Goal: Communication & Community: Answer question/provide support

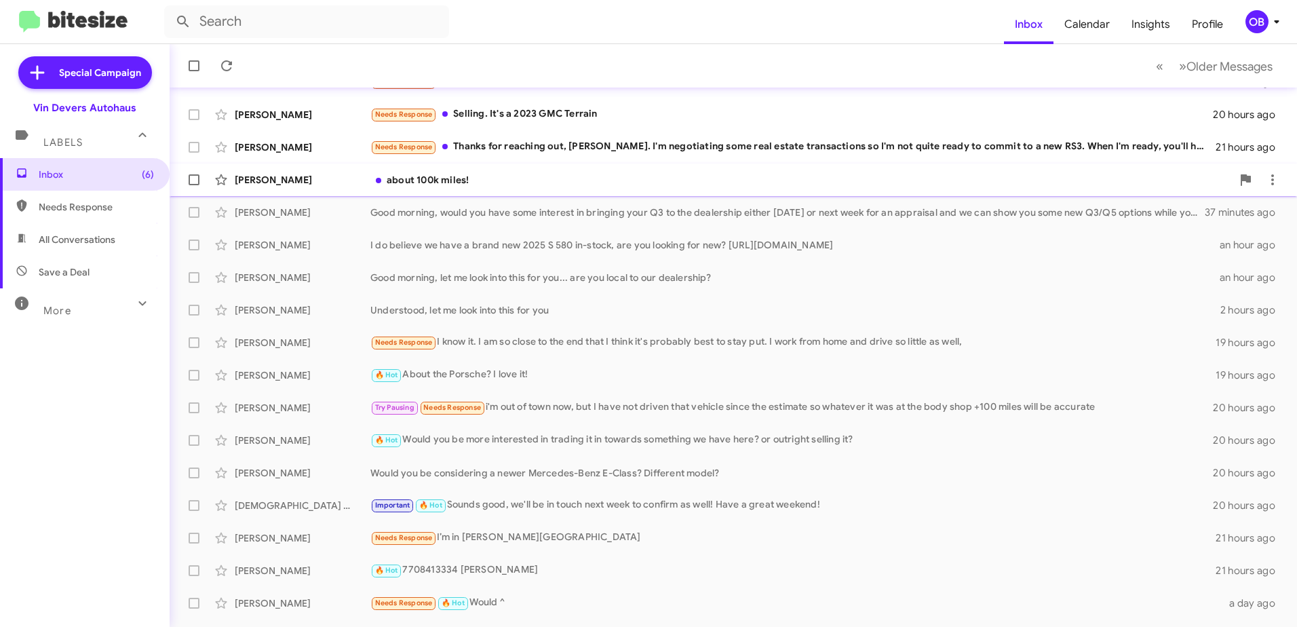
scroll to position [161, 0]
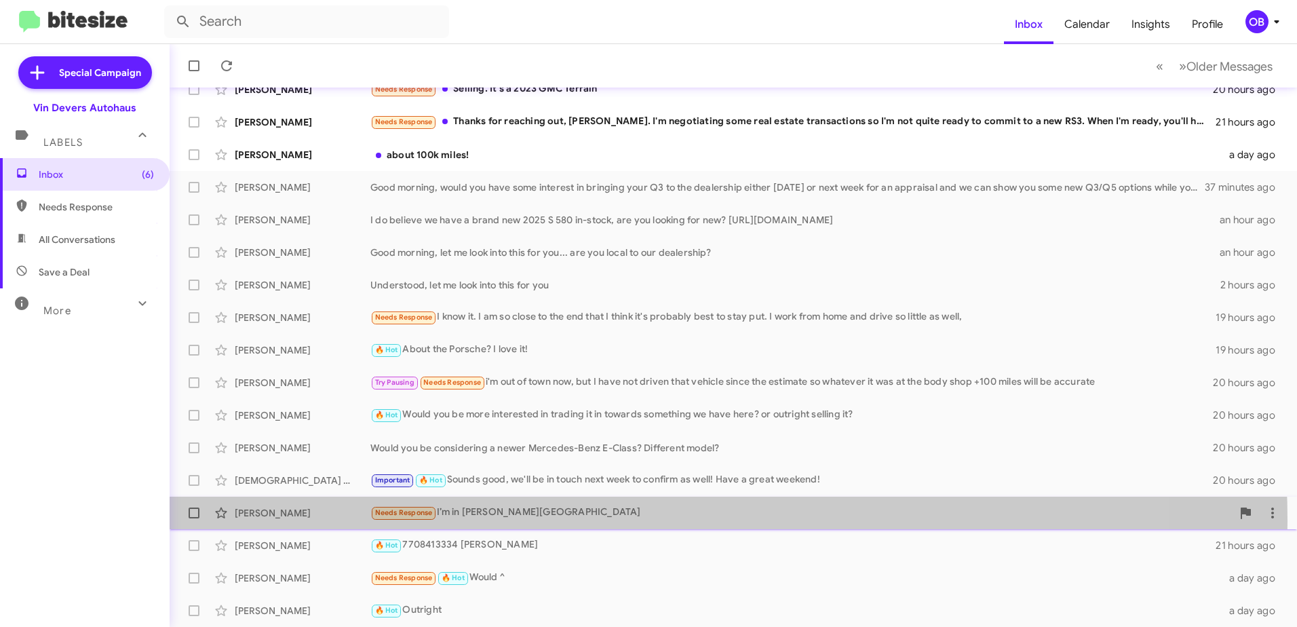
click at [539, 521] on div "[PERSON_NAME] Needs Response I’m in [PERSON_NAME][GEOGRAPHIC_DATA] 21 hours ago" at bounding box center [733, 512] width 1106 height 27
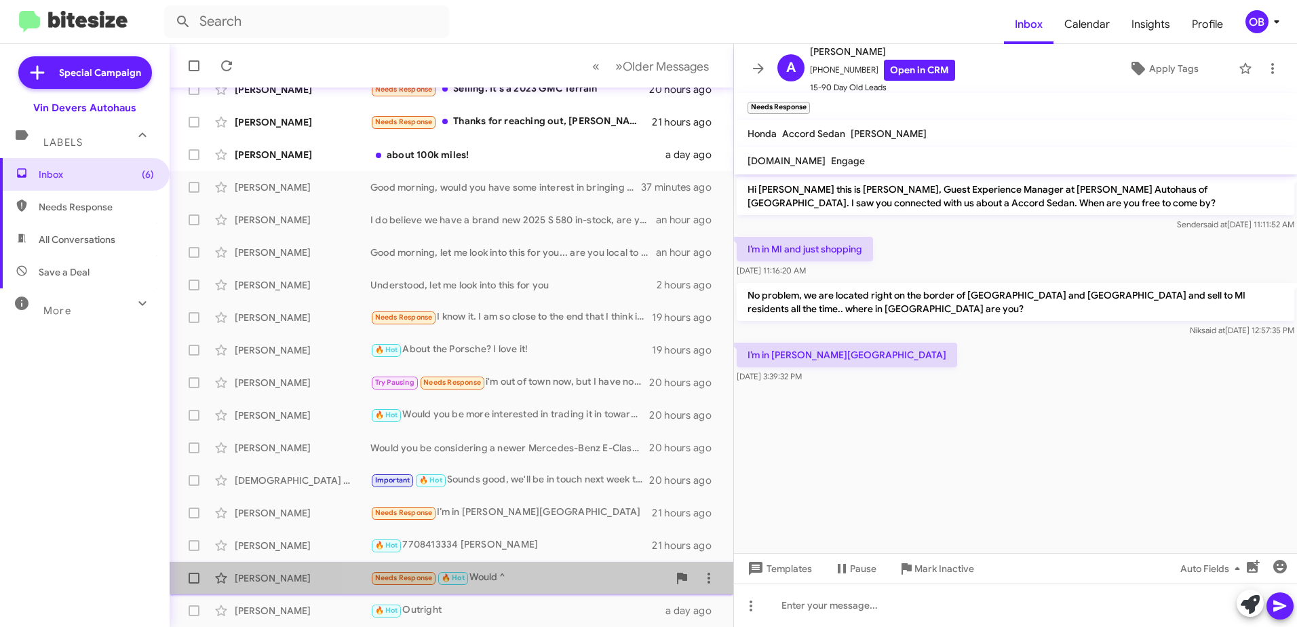
click at [540, 571] on div "Needs Response 🔥 Hot Would ^" at bounding box center [519, 578] width 298 height 16
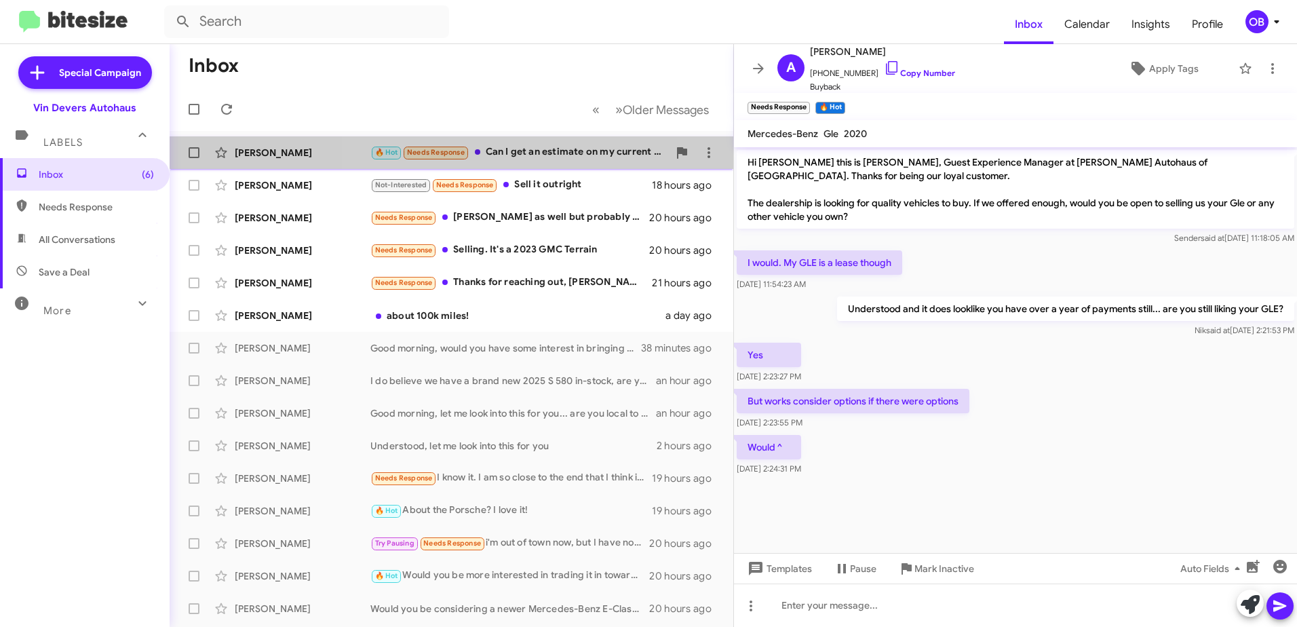
click at [554, 146] on div "🔥 Hot Needs Response Can I get an estimate on my current vehicle" at bounding box center [519, 153] width 298 height 16
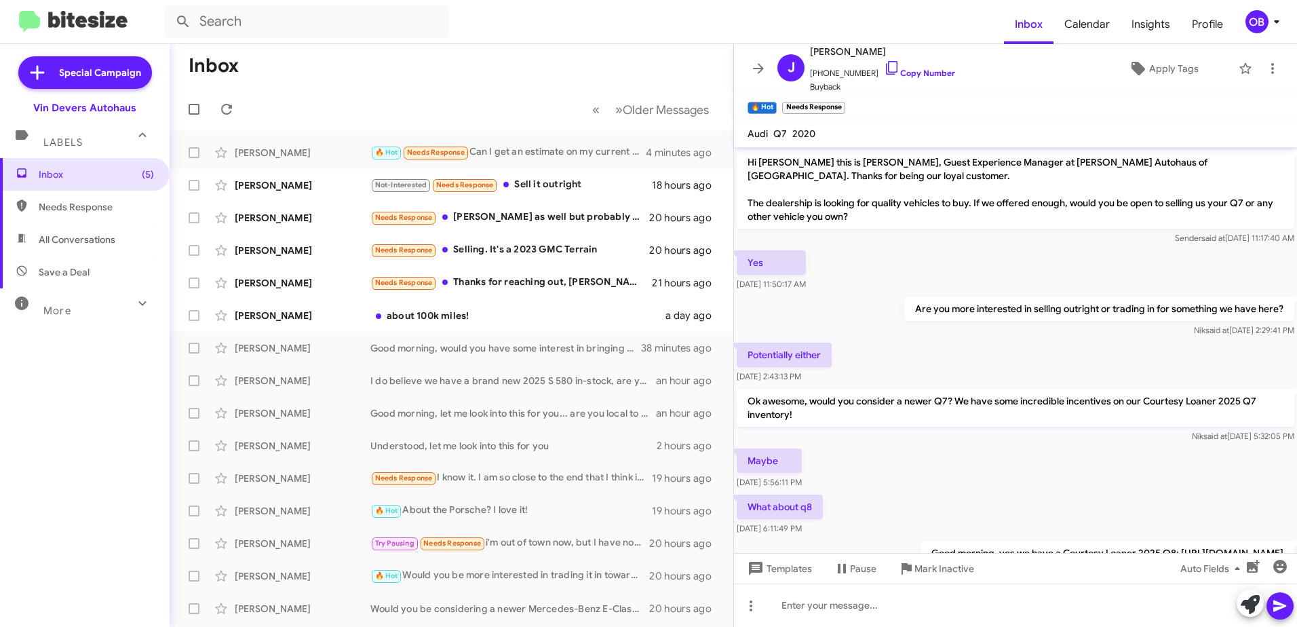
scroll to position [171, 0]
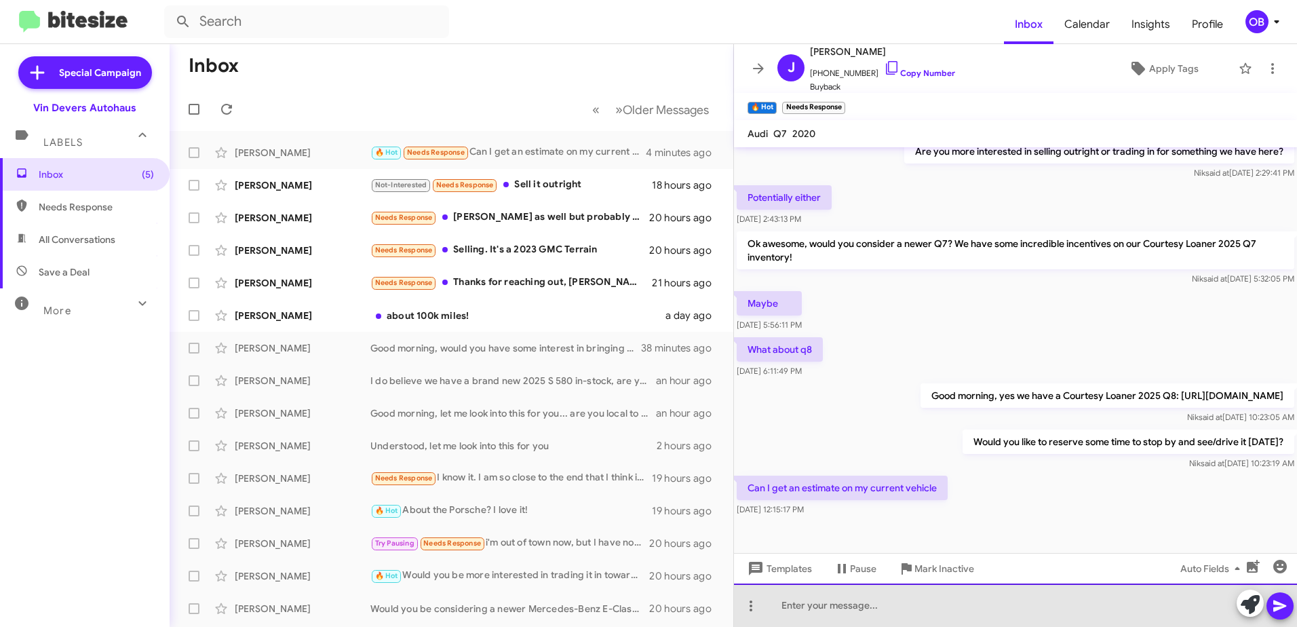
click at [837, 605] on div at bounding box center [1015, 604] width 563 height 43
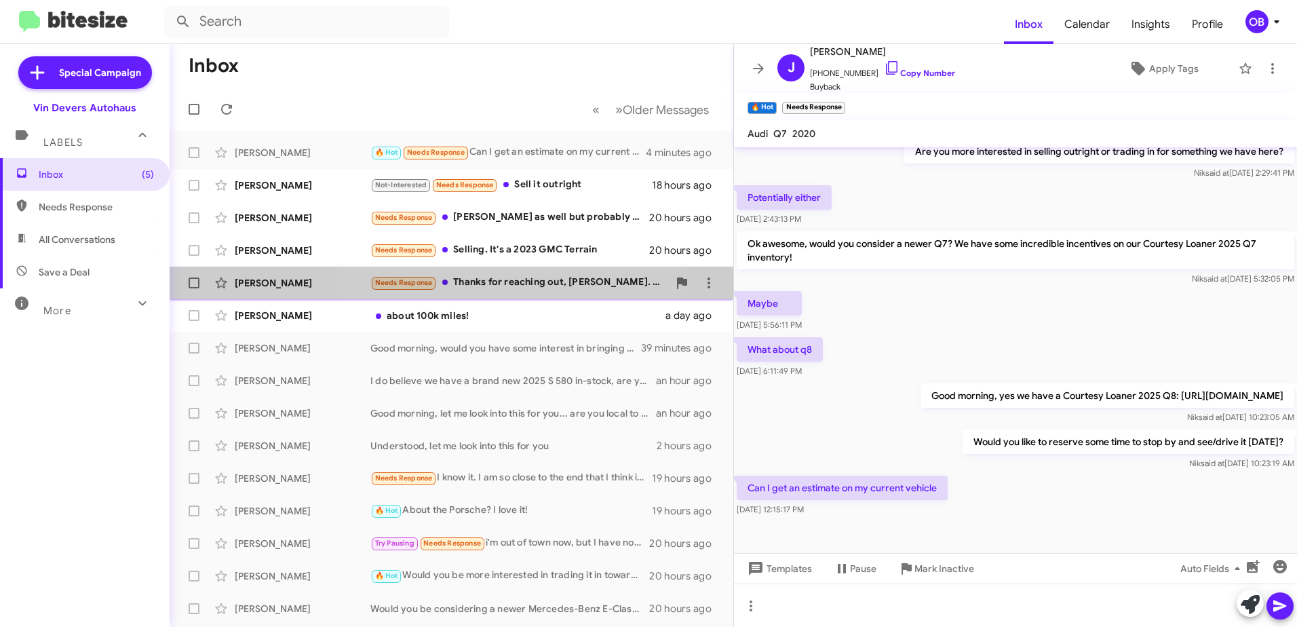
click at [527, 294] on div "[PERSON_NAME] Needs Response Thanks for reaching out, [PERSON_NAME]. I'm negoti…" at bounding box center [451, 282] width 542 height 27
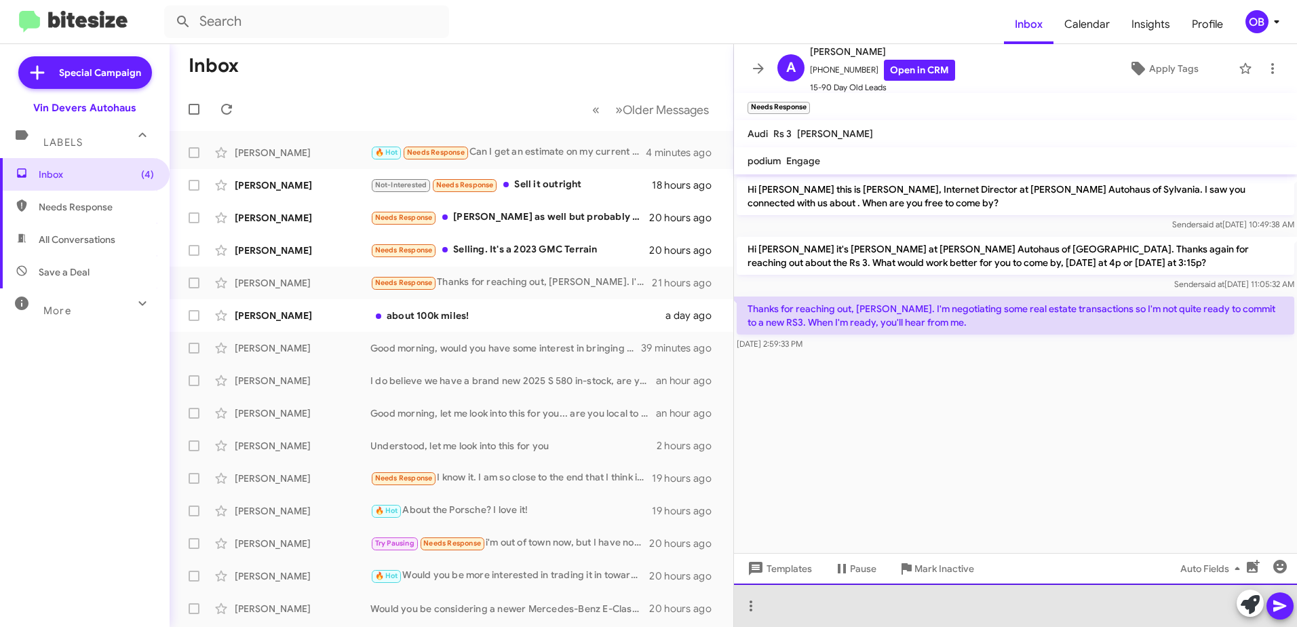
click at [834, 615] on div at bounding box center [1015, 604] width 563 height 43
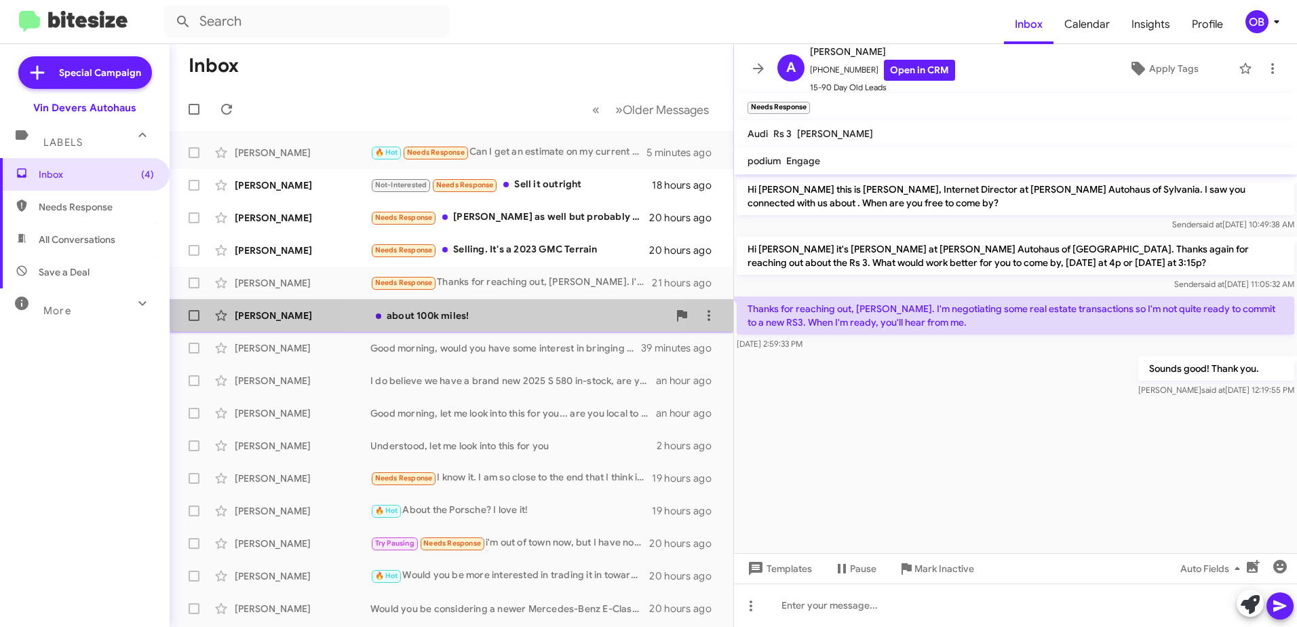
click at [524, 307] on div "[PERSON_NAME] about 100k miles! a day ago" at bounding box center [451, 315] width 542 height 27
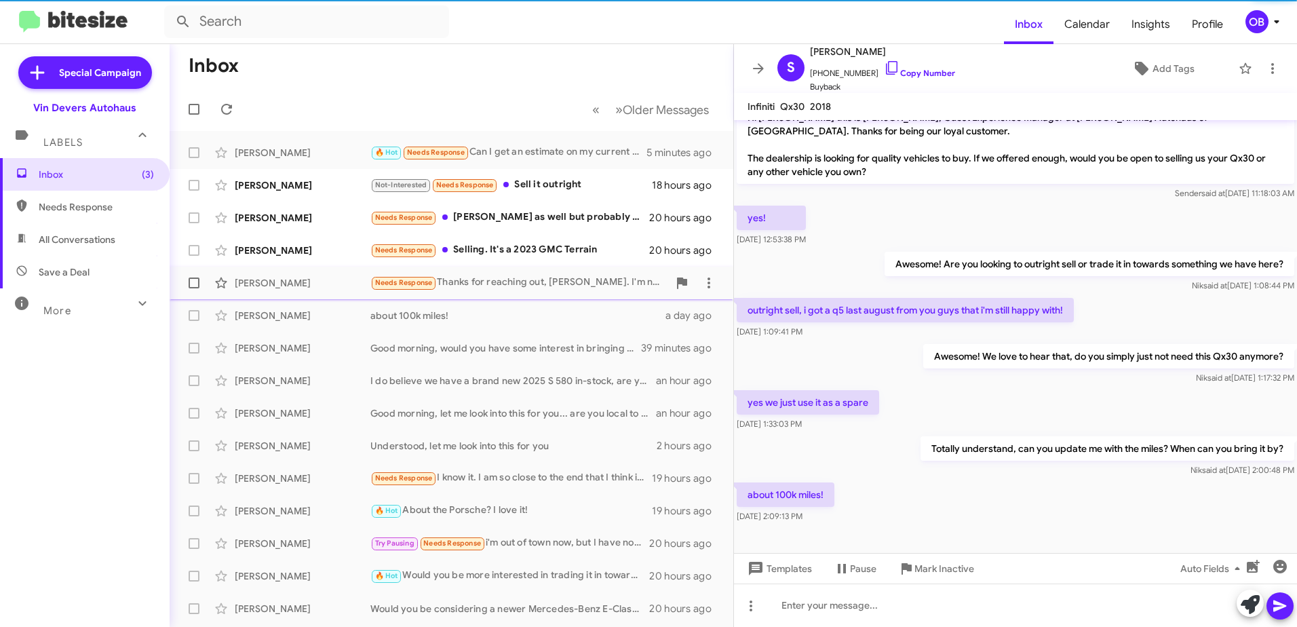
scroll to position [18, 0]
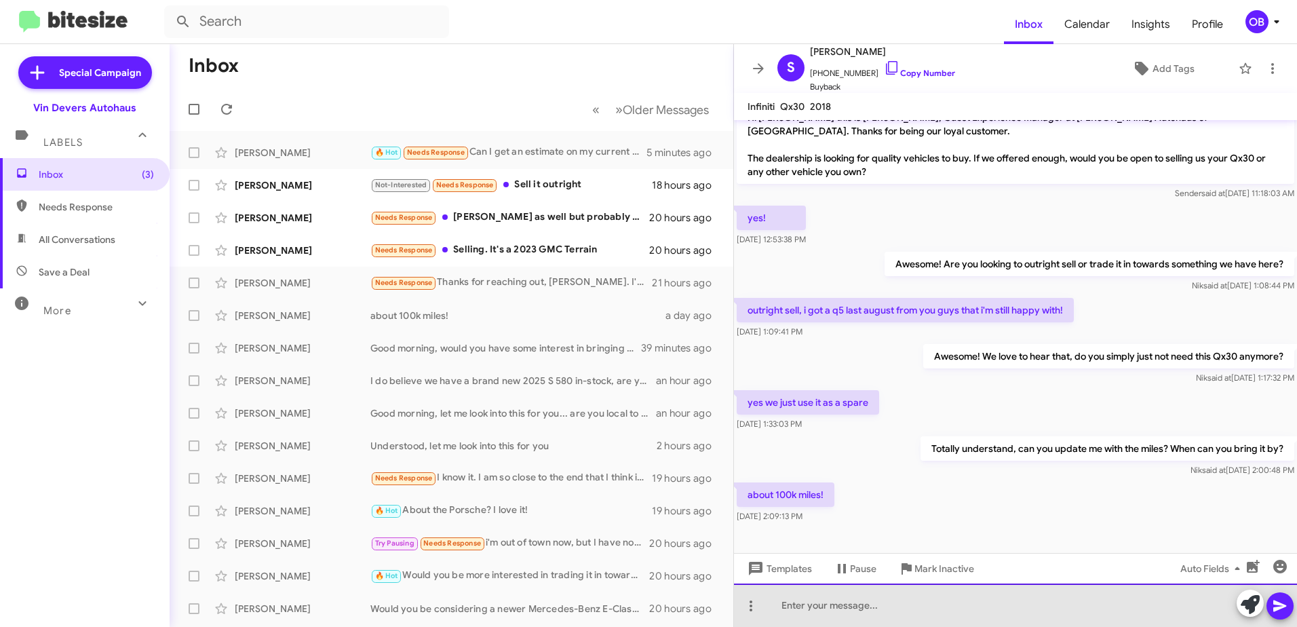
click at [838, 605] on div at bounding box center [1015, 604] width 563 height 43
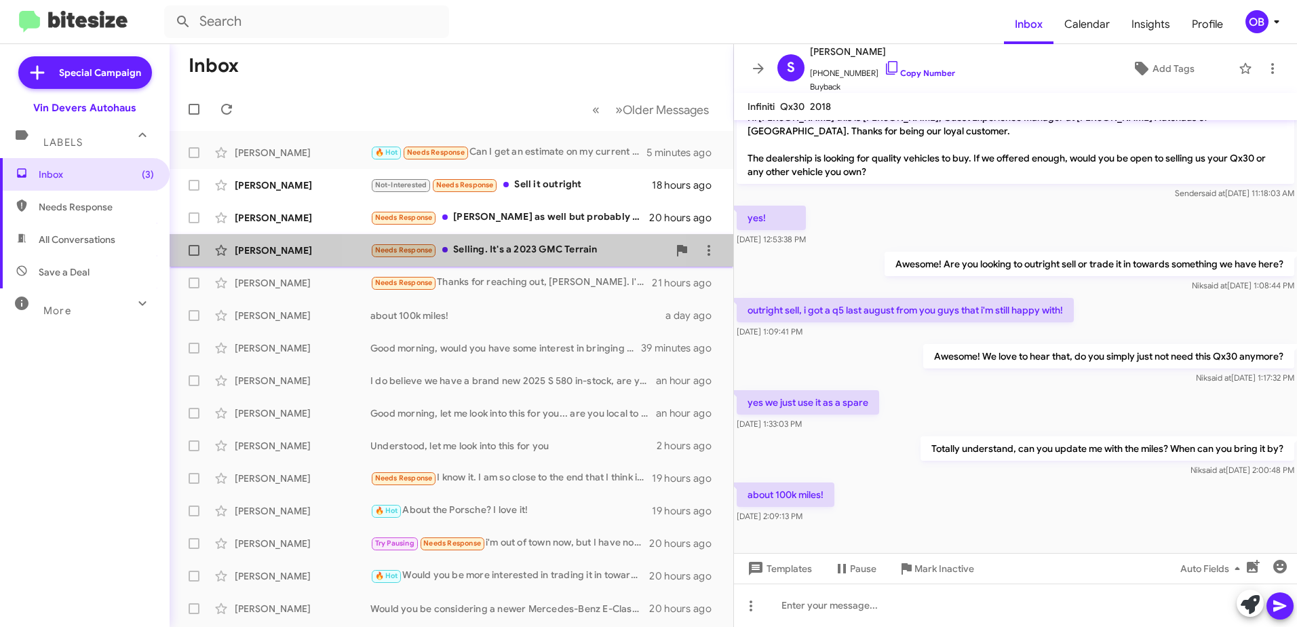
click at [494, 246] on div "Needs Response Selling. It's a 2023 GMC Terrain" at bounding box center [519, 250] width 298 height 16
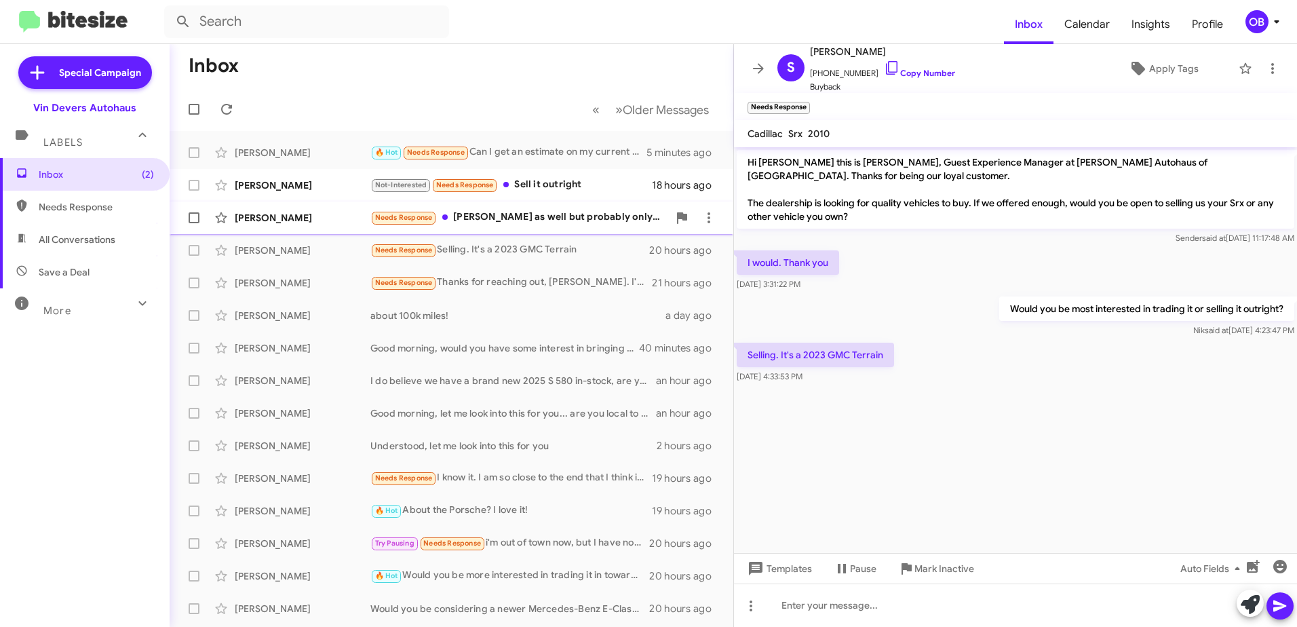
click at [548, 224] on div "Needs Response [PERSON_NAME] as well but probably only those two. The reliabili…" at bounding box center [519, 218] width 298 height 16
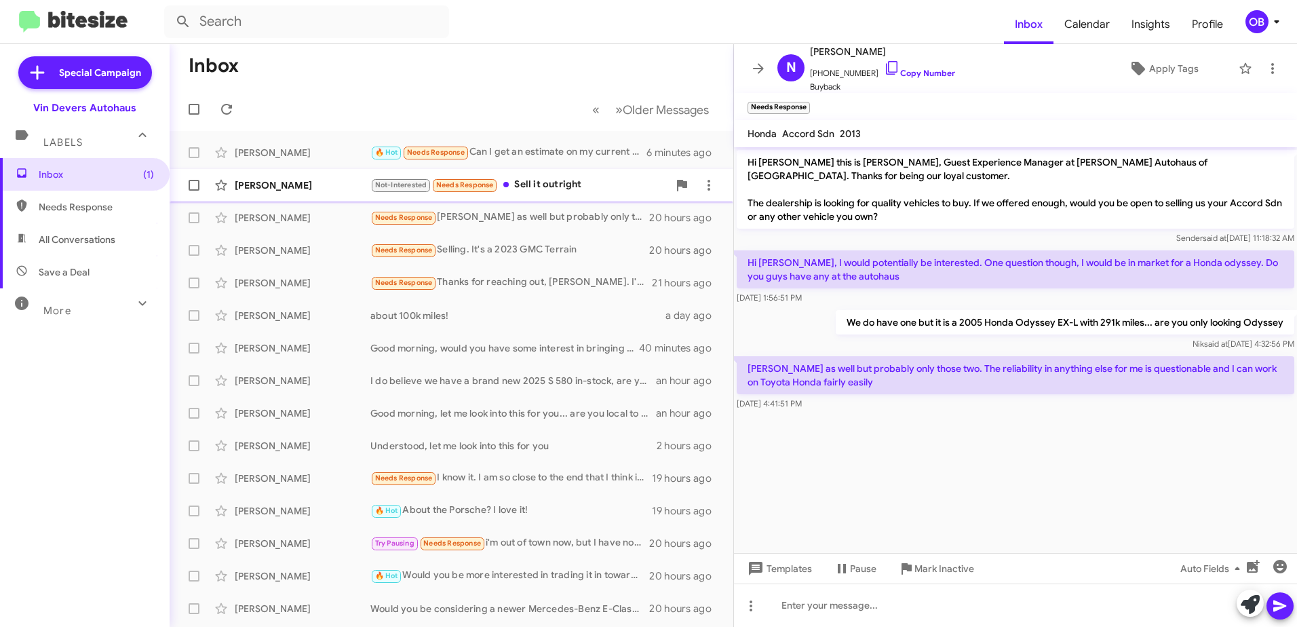
click at [566, 183] on div "Not-Interested Needs Response Sell it outright" at bounding box center [519, 185] width 298 height 16
